Goal: Task Accomplishment & Management: Manage account settings

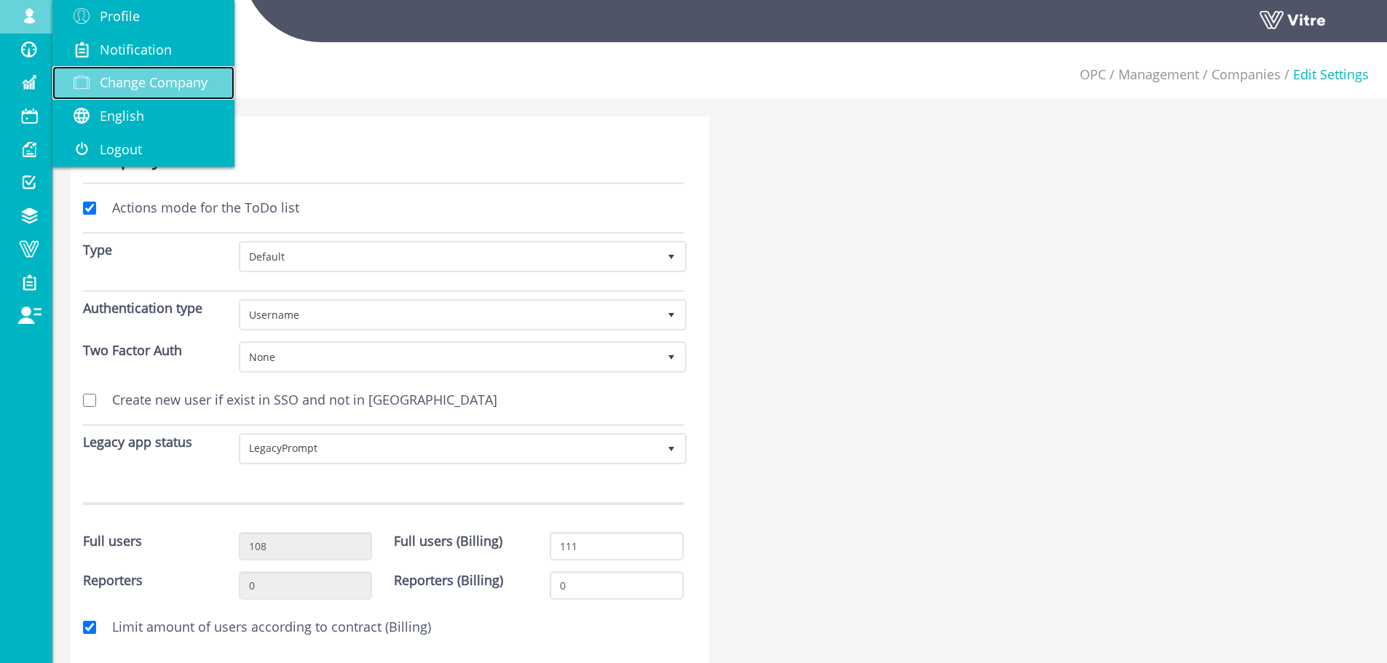
click at [157, 81] on span "Change Company" at bounding box center [154, 82] width 108 height 17
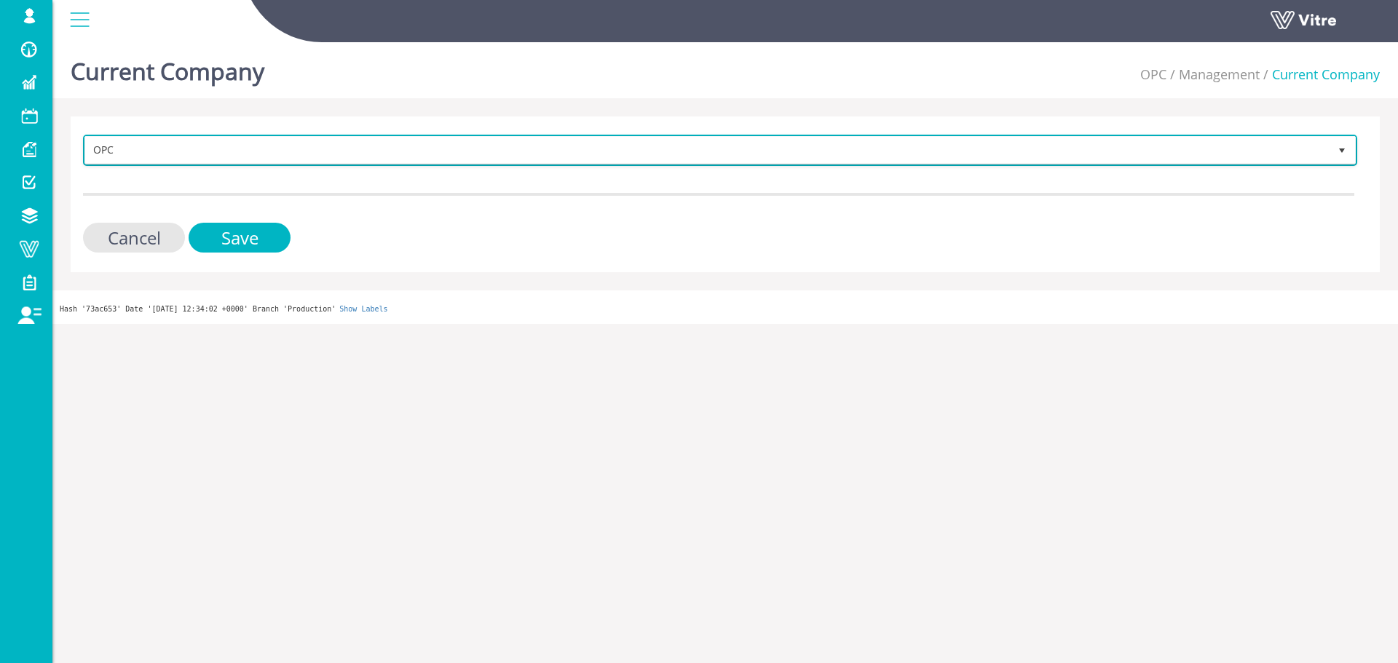
click at [188, 154] on span "OPC" at bounding box center [707, 150] width 1244 height 26
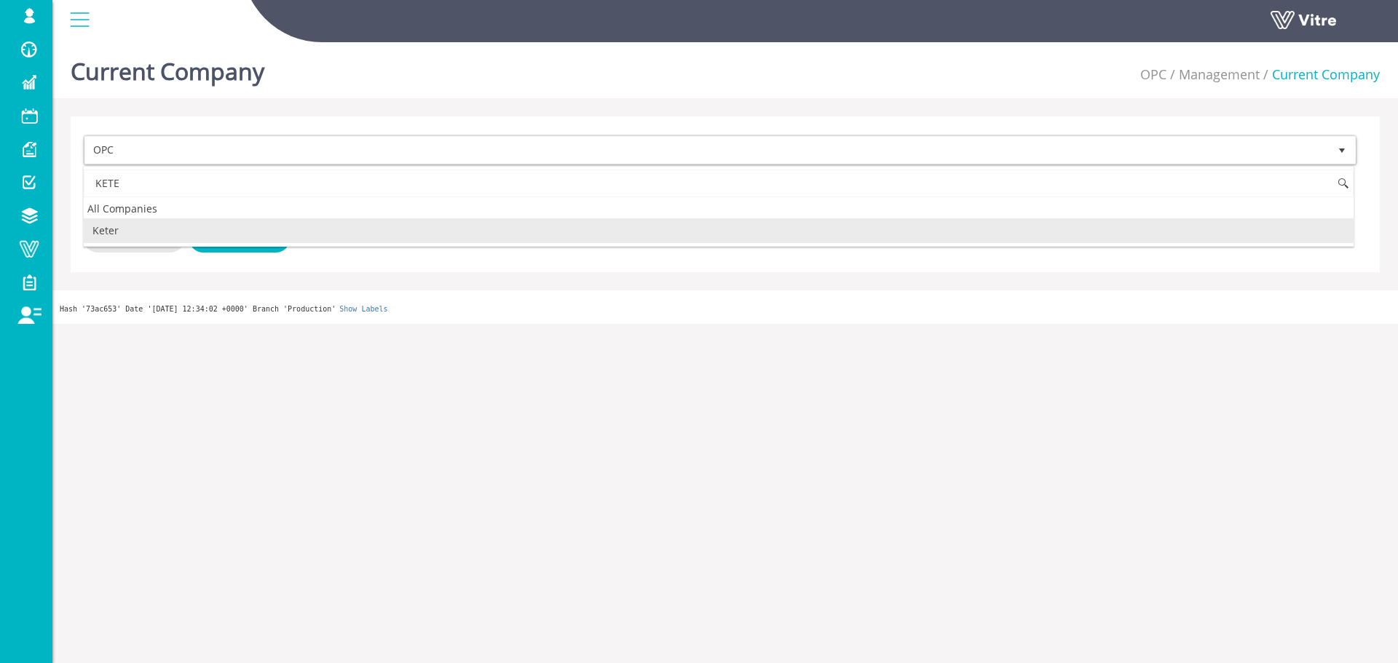
click at [154, 230] on li "Keter" at bounding box center [719, 230] width 1270 height 25
type input "KETE"
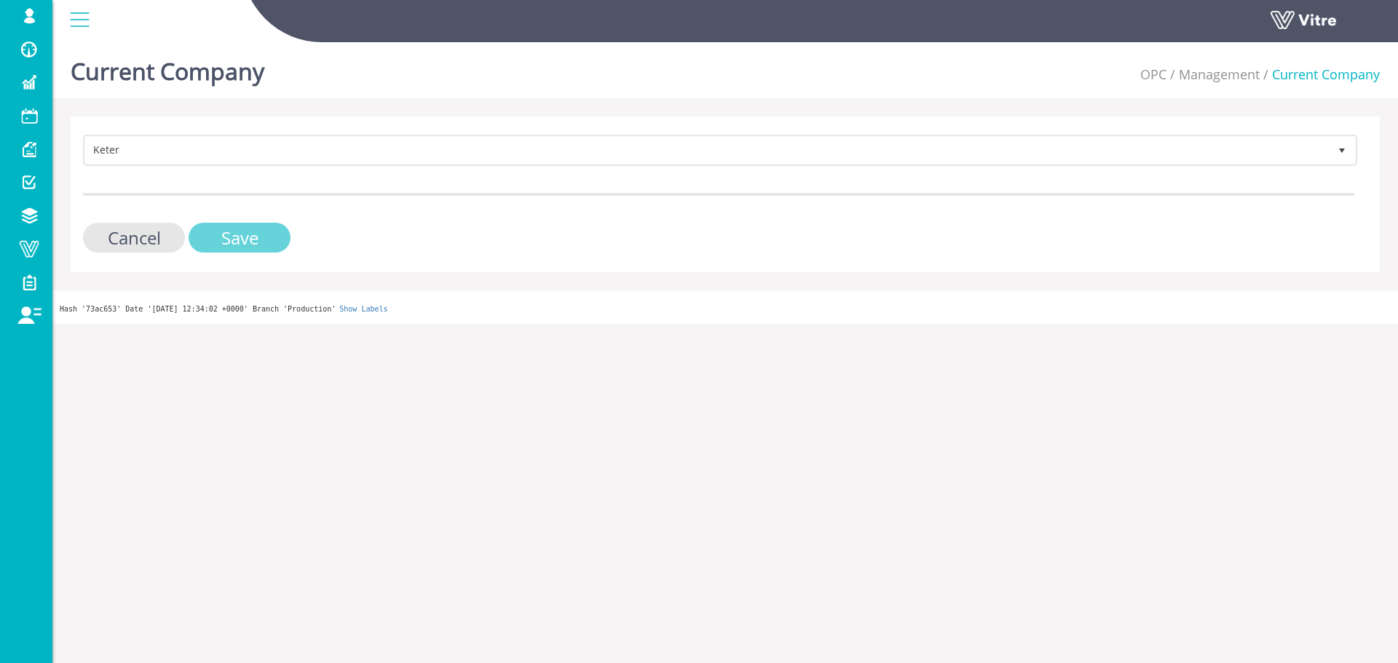
click at [210, 237] on input "Save" at bounding box center [240, 238] width 102 height 30
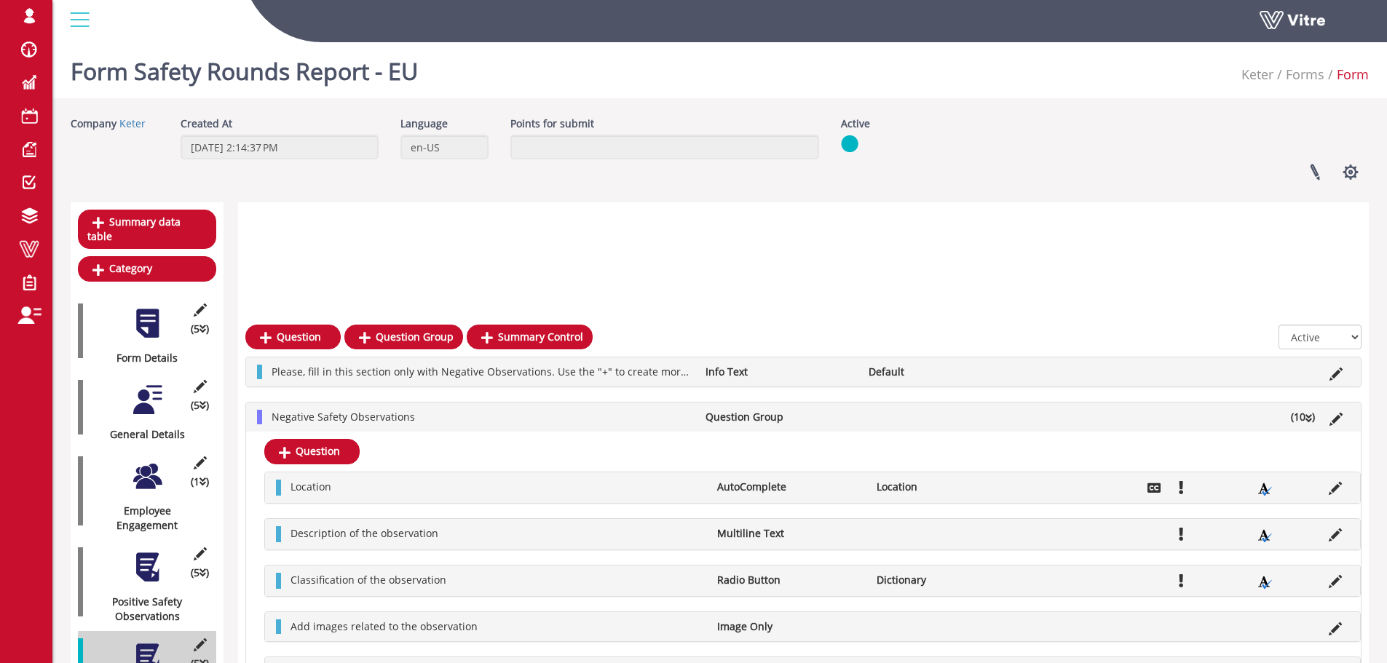
scroll to position [256, 0]
